Goal: Navigation & Orientation: Find specific page/section

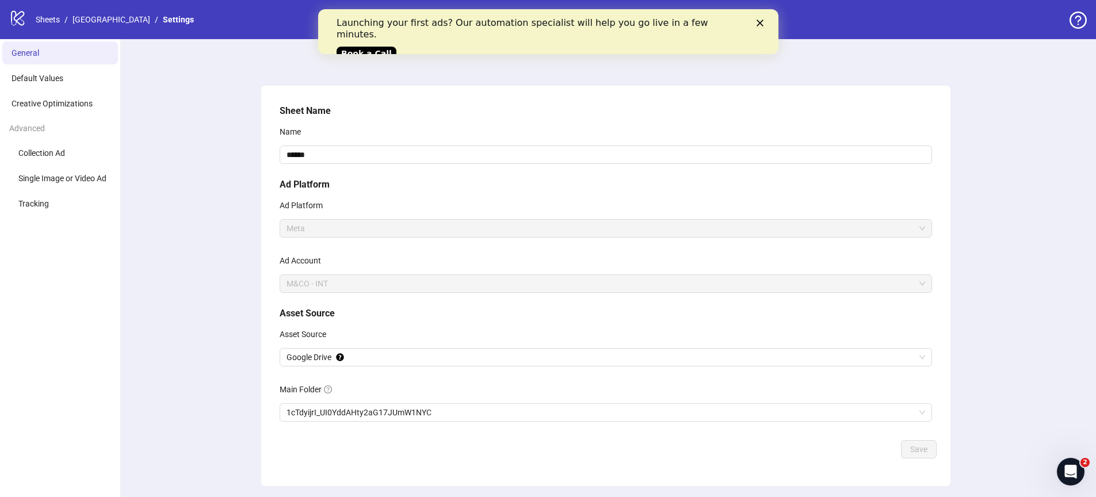
click at [759, 21] on icon "Close" at bounding box center [759, 23] width 7 height 7
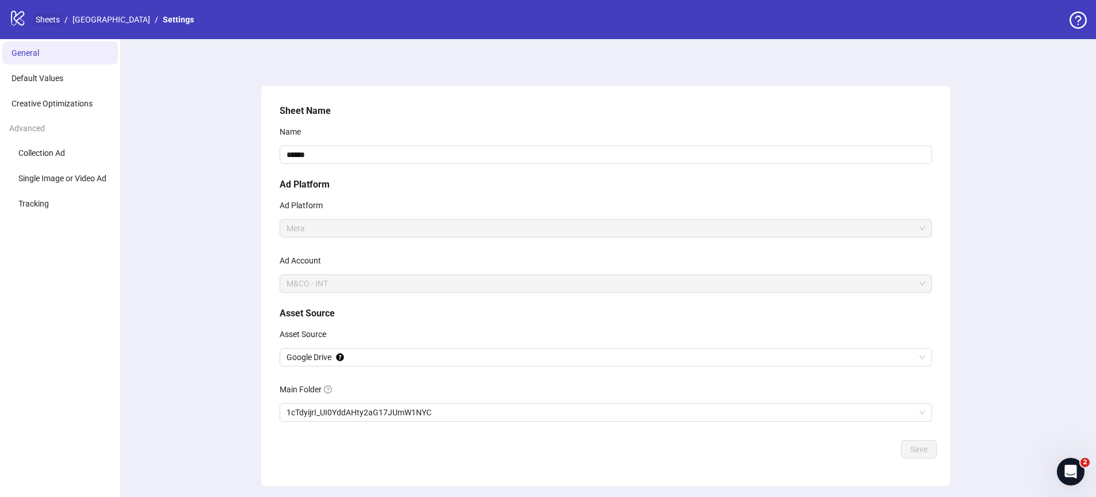
click at [44, 20] on link "Sheets" at bounding box center [47, 19] width 29 height 13
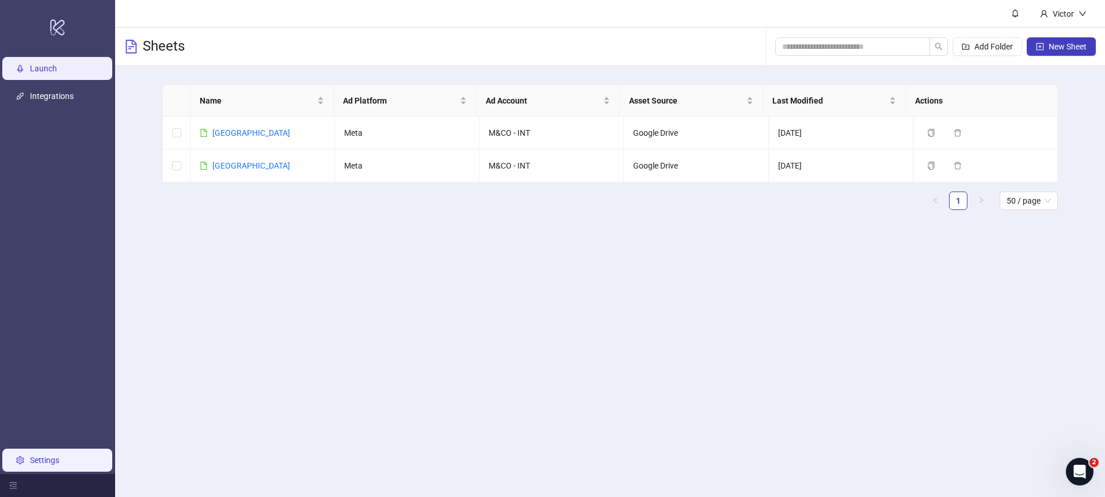
click at [45, 457] on link "Settings" at bounding box center [44, 460] width 29 height 9
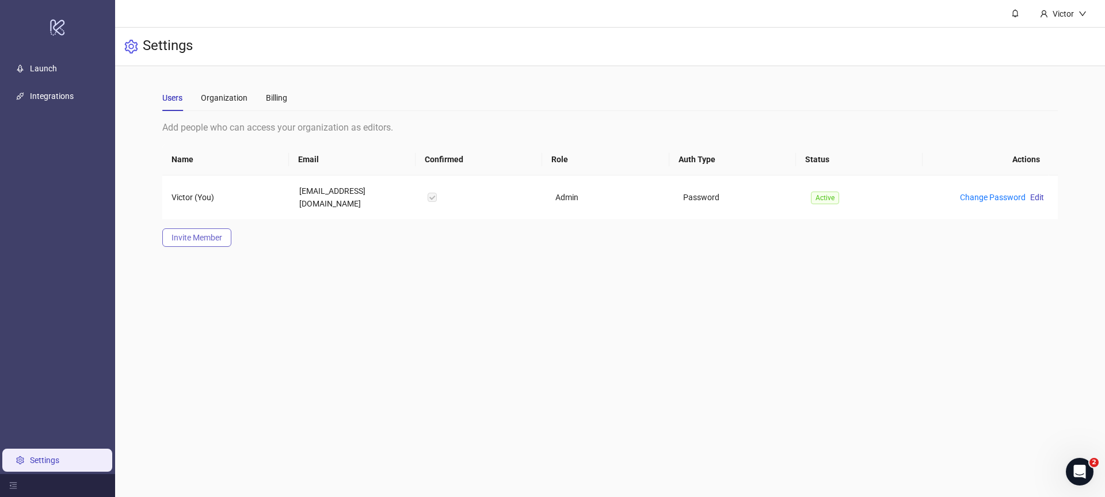
click at [197, 233] on span "Invite Member" at bounding box center [197, 237] width 51 height 9
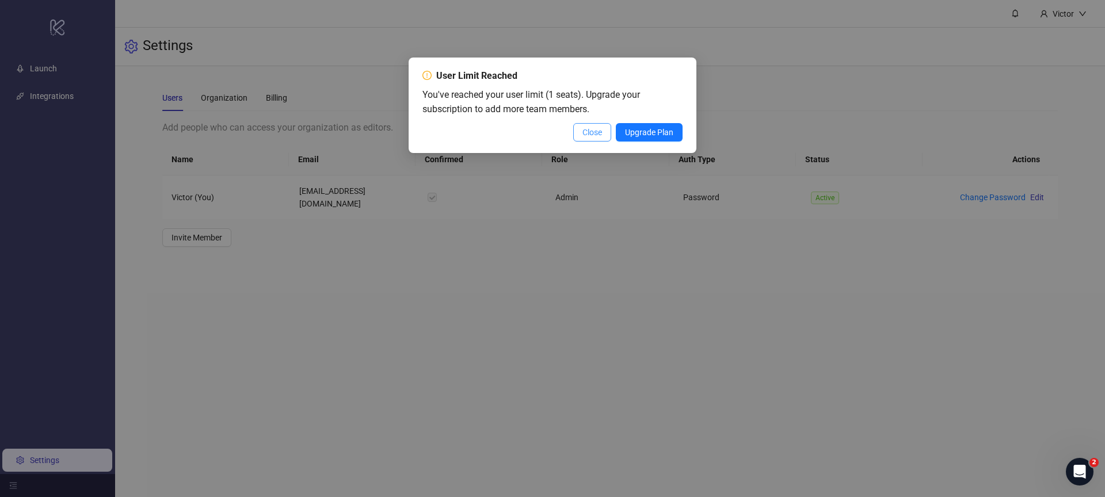
click at [589, 129] on span "Close" at bounding box center [592, 132] width 20 height 9
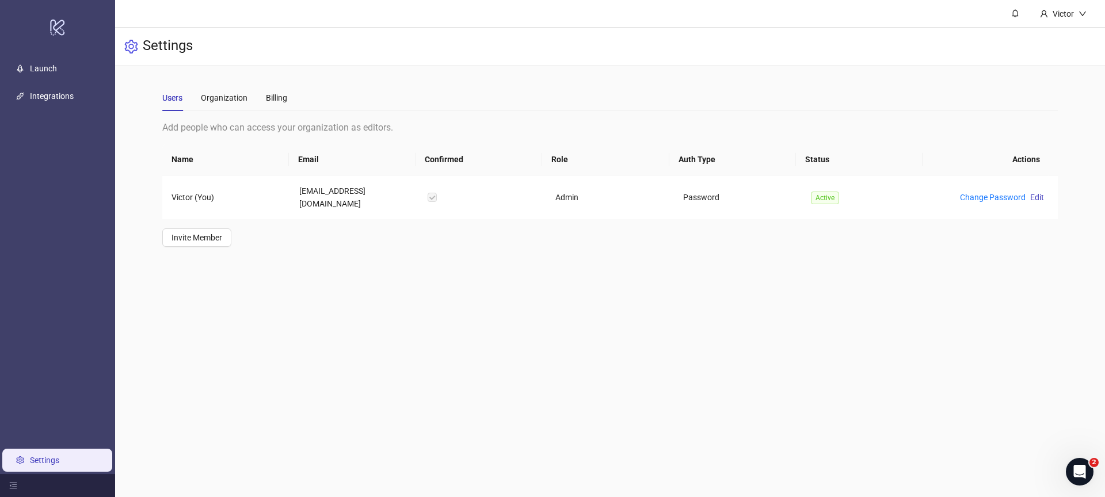
click at [632, 427] on main "Victor Settings Users Organization Billing Add people who can access your organ…" at bounding box center [610, 248] width 990 height 497
click at [39, 64] on link "Launch" at bounding box center [43, 68] width 27 height 9
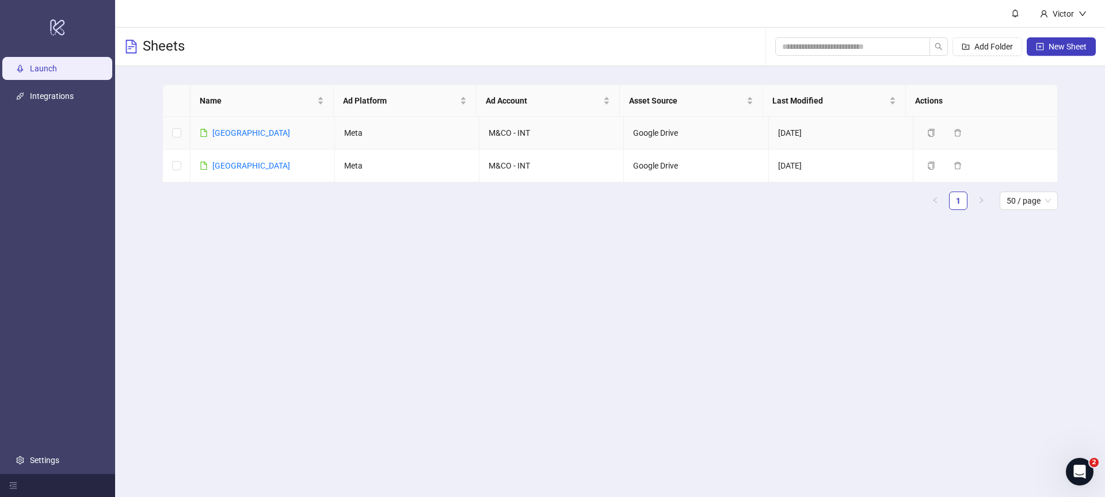
click at [223, 131] on link "[GEOGRAPHIC_DATA]" at bounding box center [251, 132] width 78 height 9
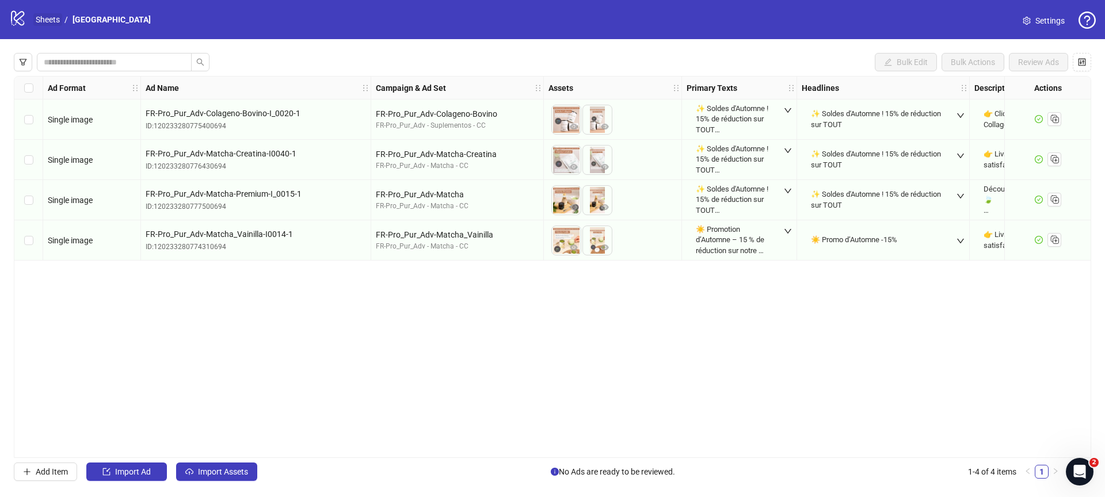
click at [44, 21] on link "Sheets" at bounding box center [47, 19] width 29 height 13
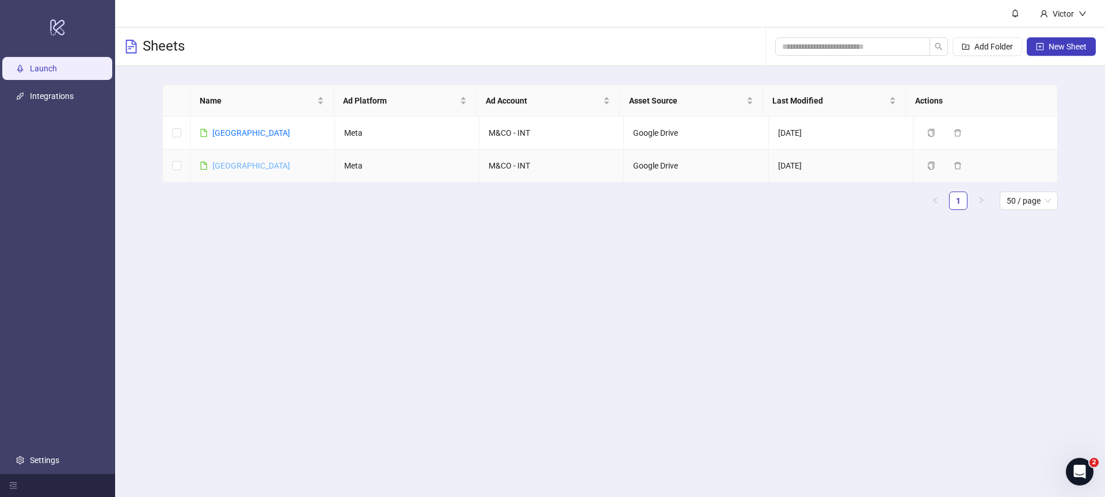
click at [222, 166] on link "[GEOGRAPHIC_DATA]" at bounding box center [251, 165] width 78 height 9
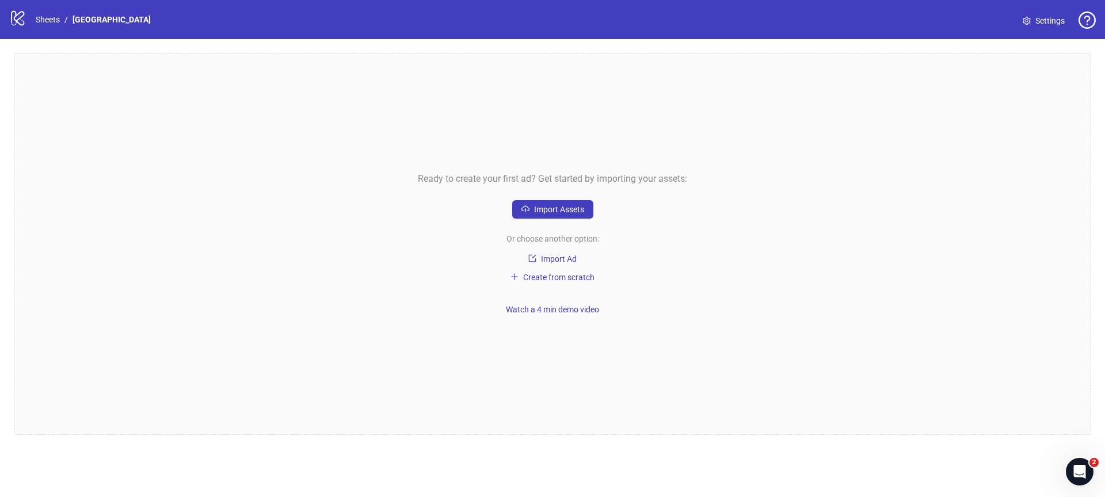
click at [297, 276] on div "Ready to create your first ad? Get started by importing your assets: Import Ass…" at bounding box center [552, 244] width 1077 height 382
click at [17, 18] on icon "logo/logo-mobile" at bounding box center [17, 17] width 17 height 17
click at [1011, 93] on div "Ready to create your first ad? Get started by importing your assets: Import Ass…" at bounding box center [552, 244] width 1077 height 382
